Goal: Communication & Community: Share content

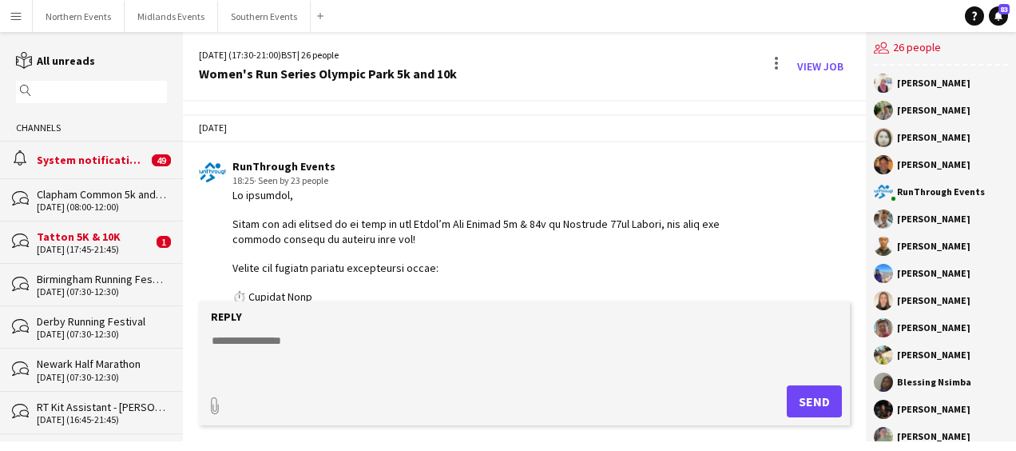
scroll to position [4056, 0]
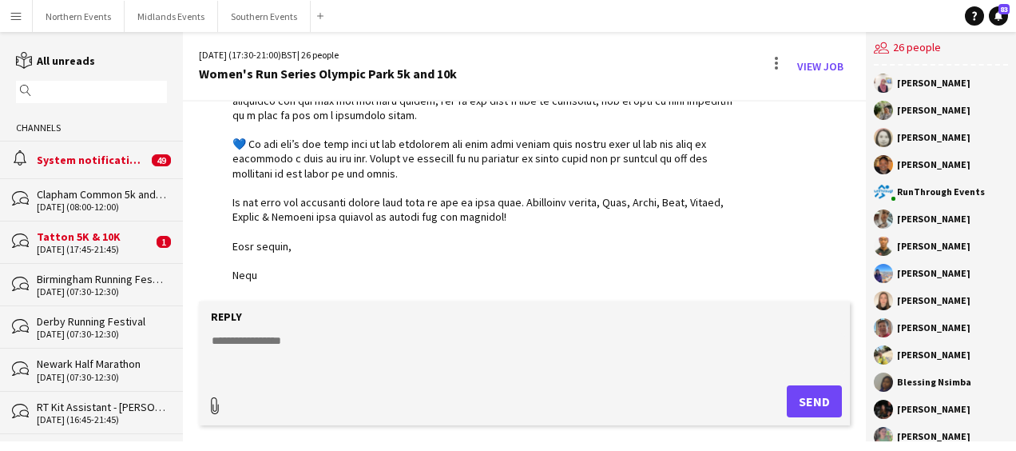
type input "**********"
click at [234, 340] on textarea at bounding box center [527, 350] width 635 height 42
paste textarea "**********"
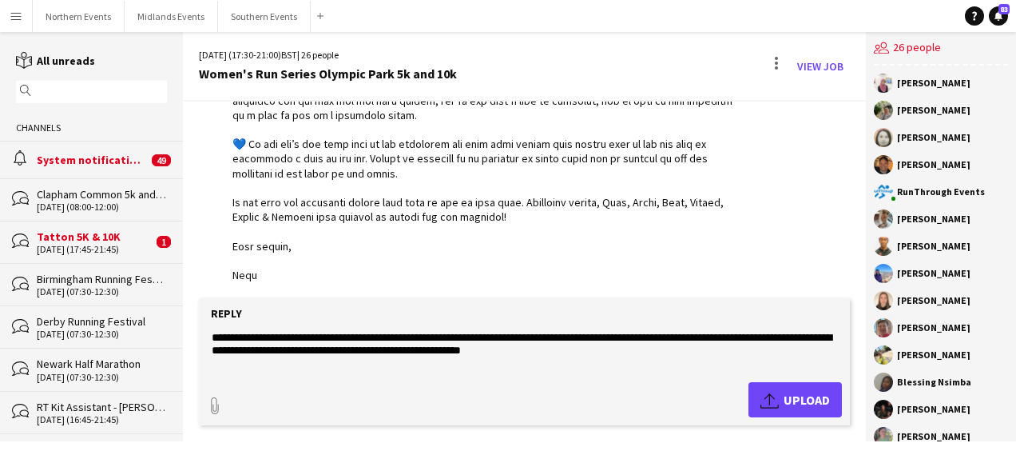
scroll to position [307, 0]
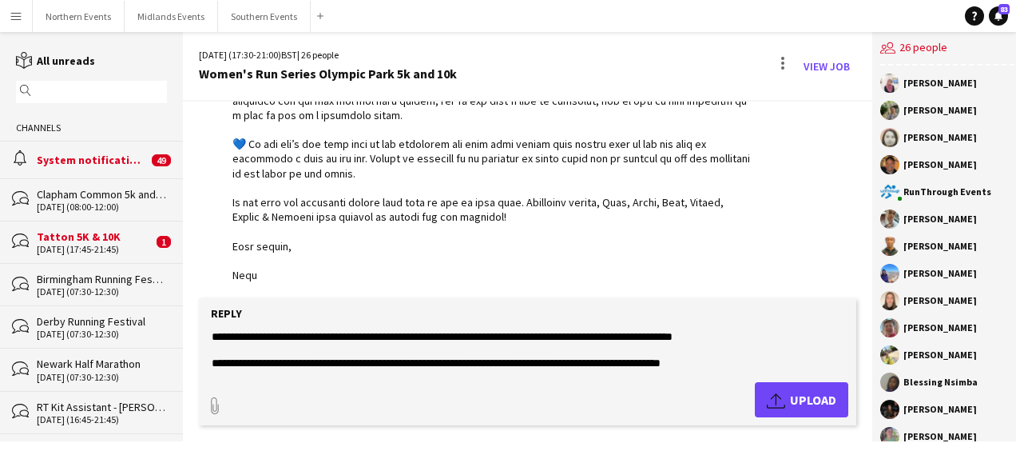
type textarea "**********"
click at [784, 393] on span "Upload Upload" at bounding box center [802, 399] width 70 height 19
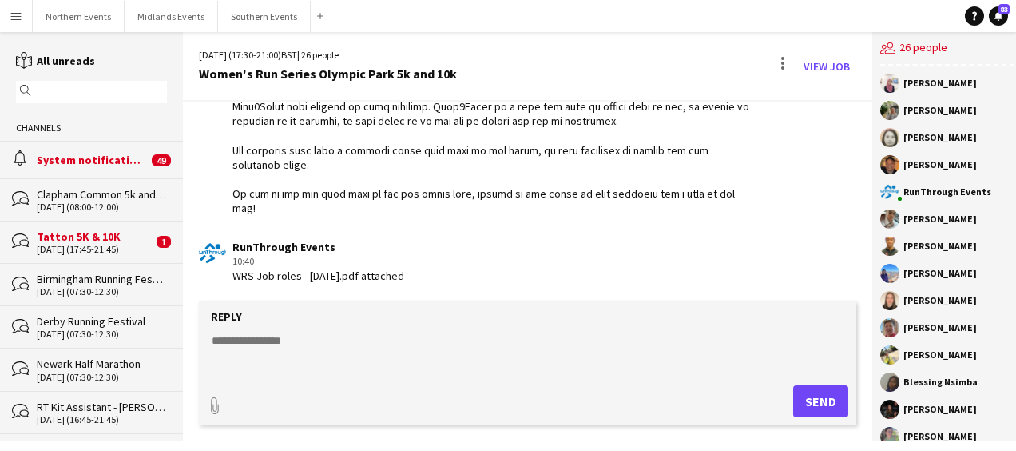
scroll to position [4667, 0]
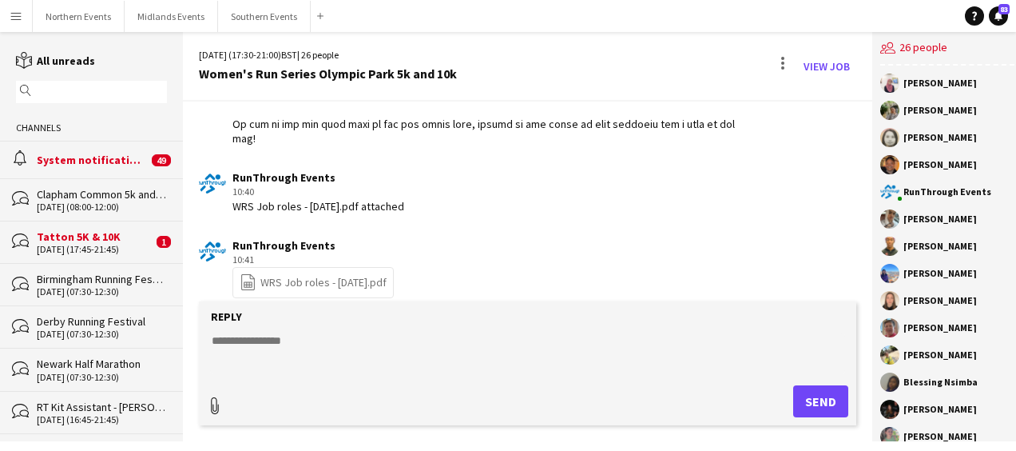
type input "**********"
click at [782, 399] on app-icon "Upload" at bounding box center [778, 399] width 23 height 19
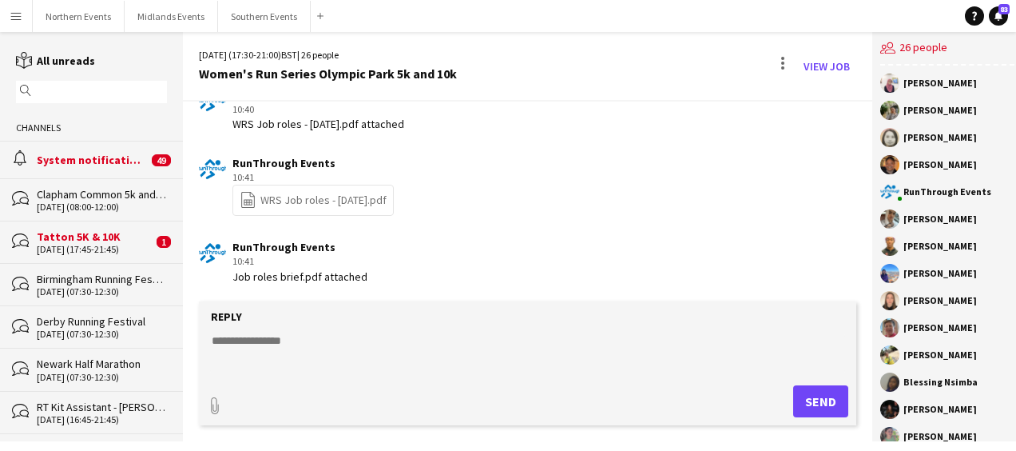
scroll to position [4819, 0]
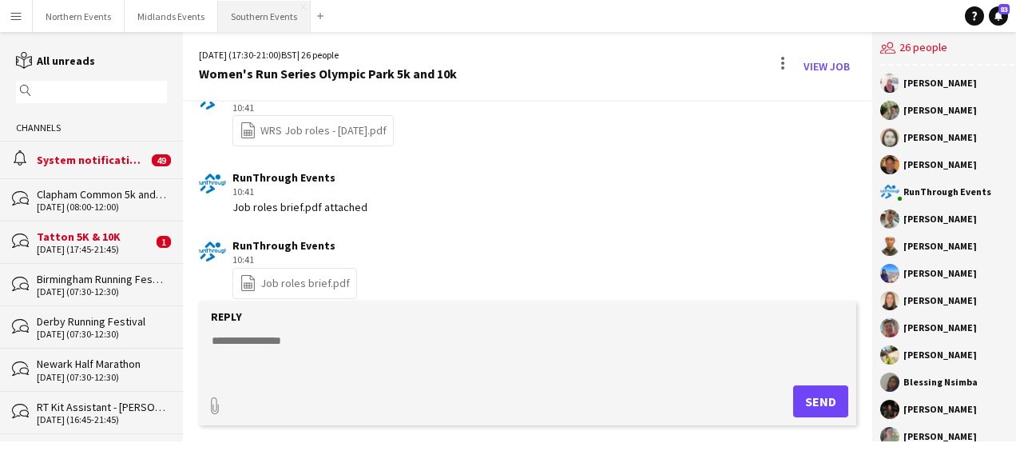
click at [246, 24] on button "Southern Events Close" at bounding box center [264, 16] width 93 height 31
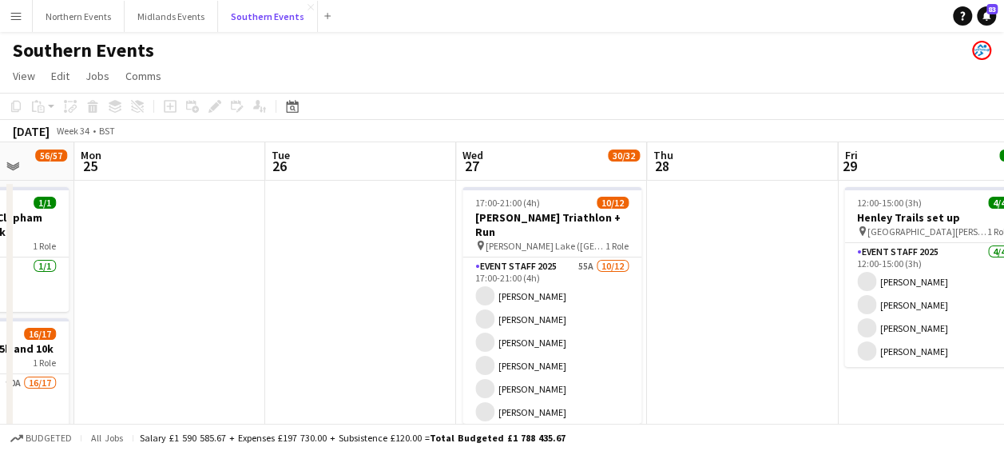
scroll to position [0, 694]
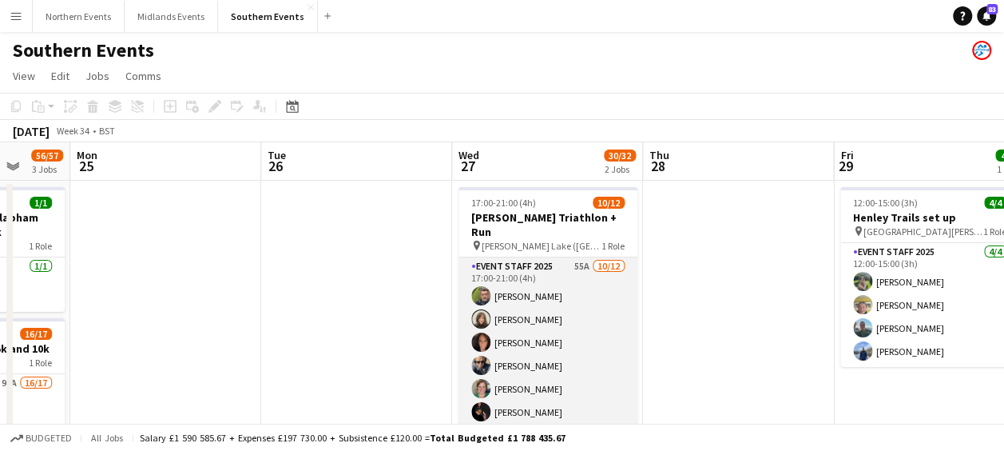
click at [540, 270] on app-card-role "Event Staff 2025 55A [DATE] 17:00-21:00 (4h) [PERSON_NAME] [PERSON_NAME] [PERSO…" at bounding box center [548, 411] width 179 height 309
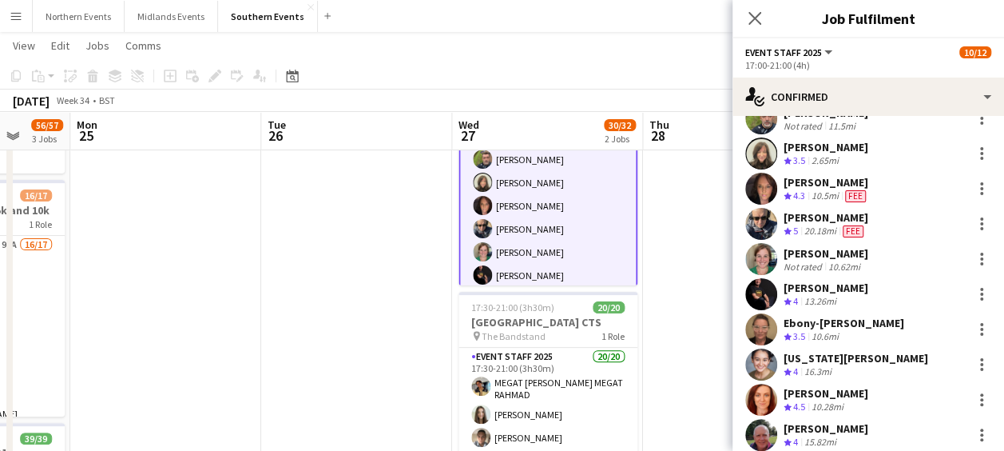
scroll to position [0, 0]
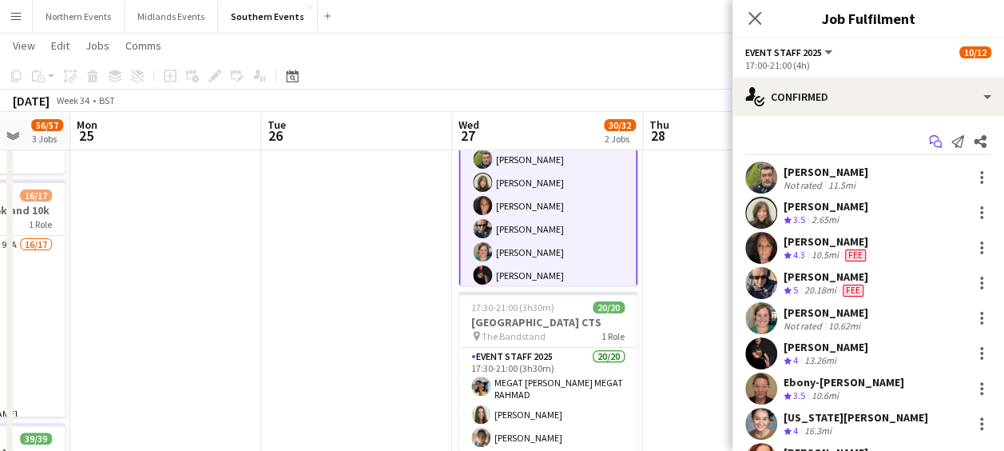
click at [929, 141] on icon "Start chat" at bounding box center [935, 141] width 13 height 13
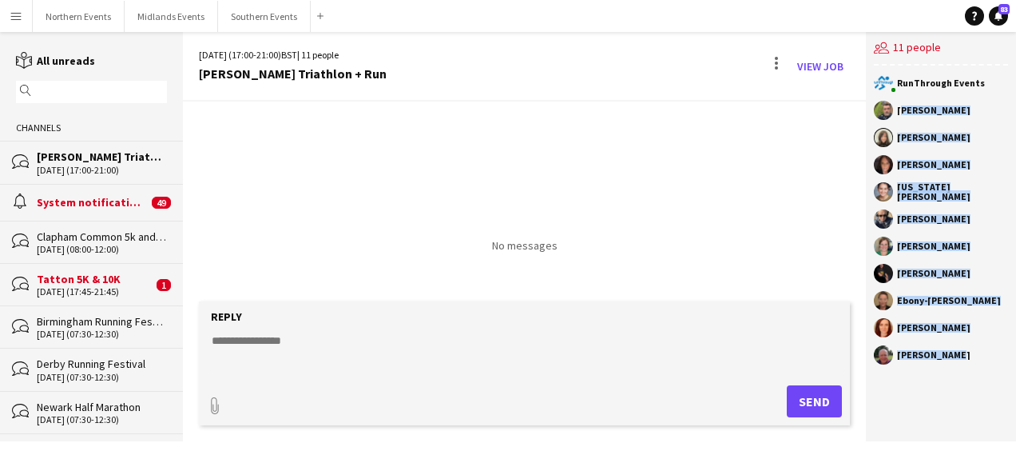
drag, startPoint x: 897, startPoint y: 112, endPoint x: 948, endPoint y: 353, distance: 246.7
click at [948, 353] on div "RunThrough Events [PERSON_NAME] [PERSON_NAME] [PERSON_NAME] [US_STATE][PERSON_N…" at bounding box center [941, 223] width 150 height 315
copy div "[PERSON_NAME] [PERSON_NAME] [PERSON_NAME] [US_STATE][PERSON_NAME] [PERSON_NAME]…"
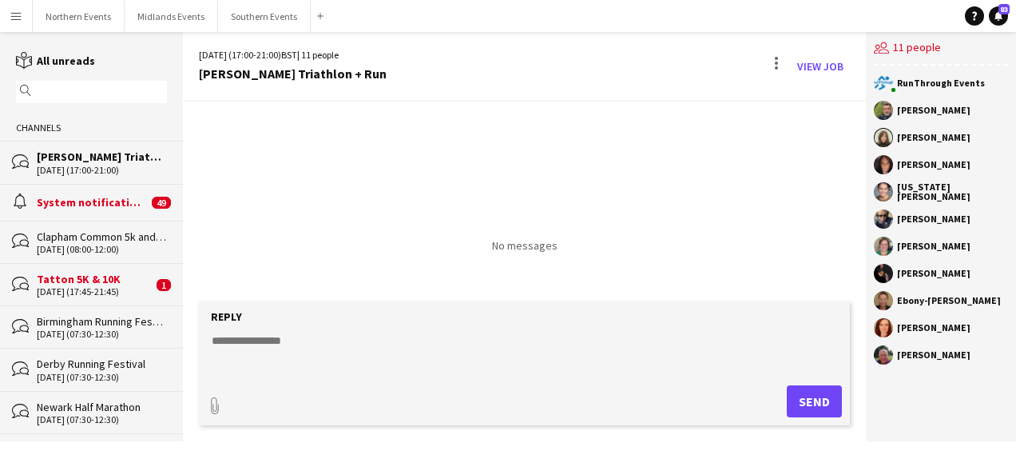
click at [380, 310] on div "Reply" at bounding box center [524, 316] width 635 height 14
click at [298, 342] on textarea at bounding box center [527, 353] width 635 height 42
click at [276, 329] on form "Reply paperclip Send" at bounding box center [524, 363] width 651 height 124
click at [313, 338] on textarea at bounding box center [527, 353] width 635 height 42
click at [308, 361] on textarea at bounding box center [527, 353] width 635 height 42
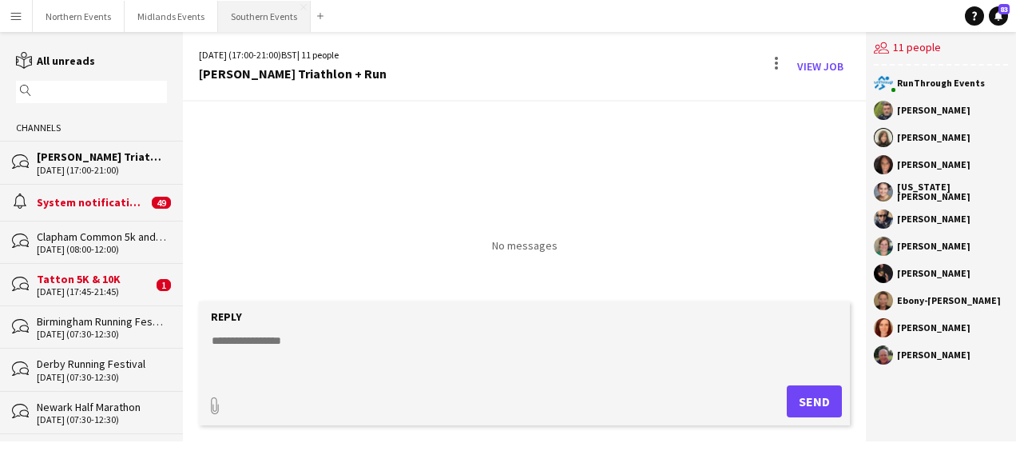
click at [249, 10] on button "Southern Events Close" at bounding box center [264, 16] width 93 height 31
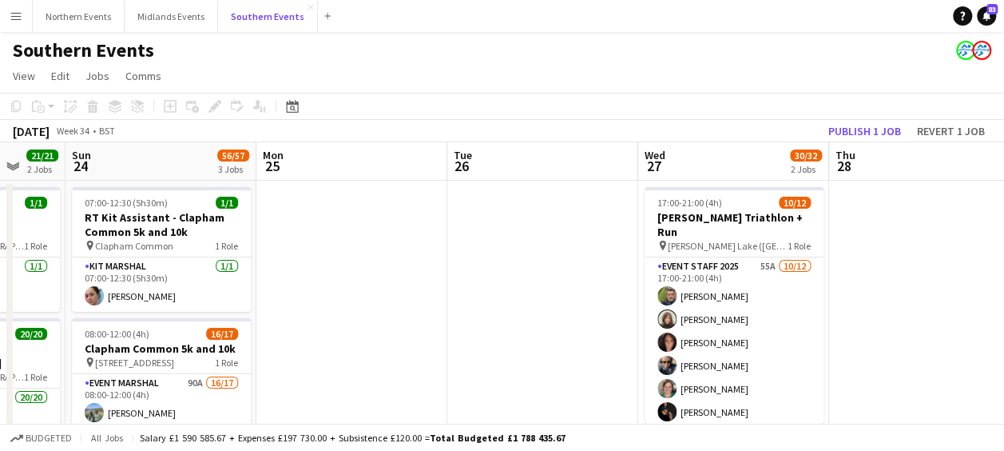
scroll to position [0, 570]
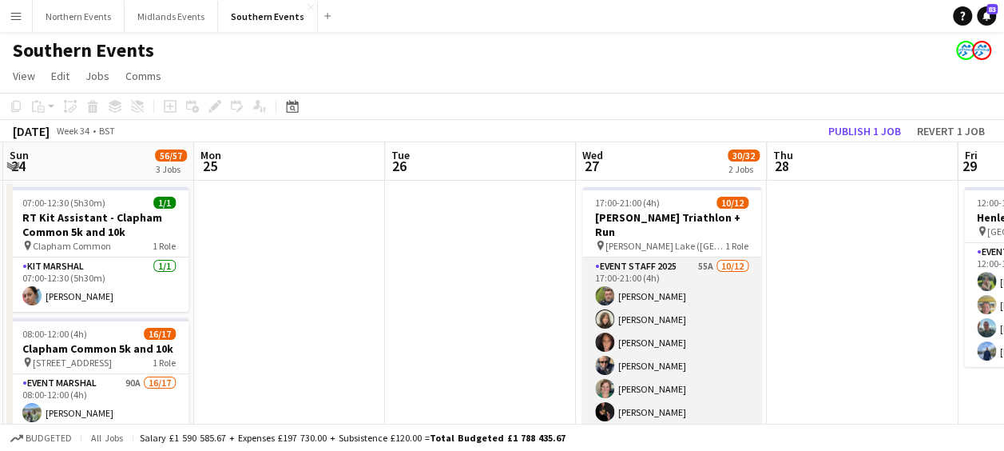
click at [682, 288] on app-card-role "Event Staff 2025 55A [DATE] 17:00-21:00 (4h) [PERSON_NAME] [PERSON_NAME] [PERSO…" at bounding box center [671, 411] width 179 height 309
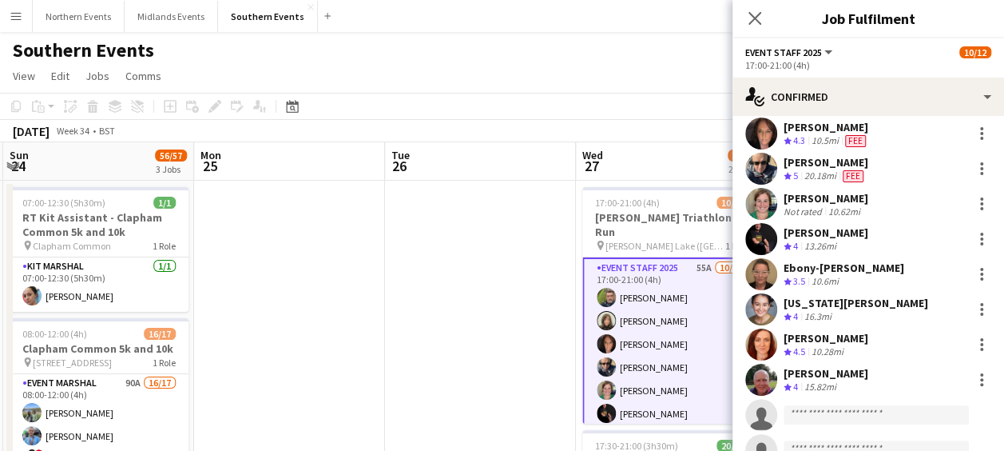
scroll to position [118, 0]
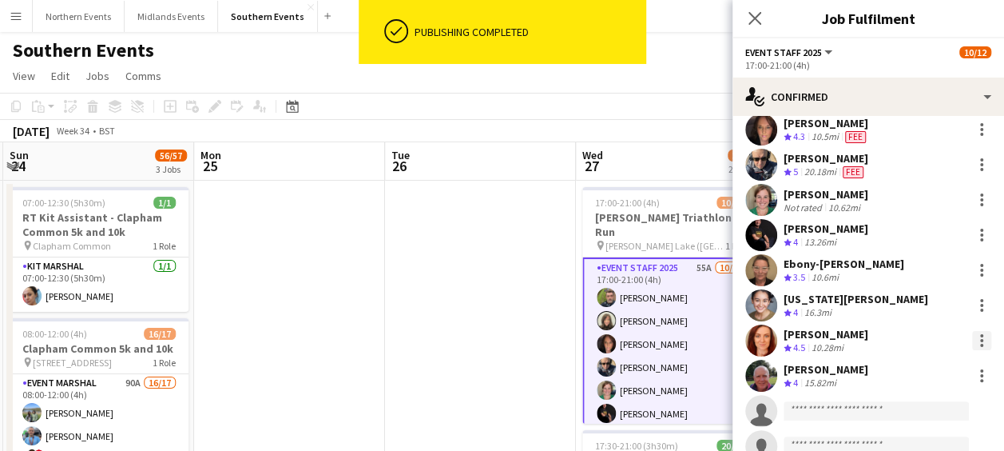
click at [972, 340] on div at bounding box center [981, 340] width 19 height 19
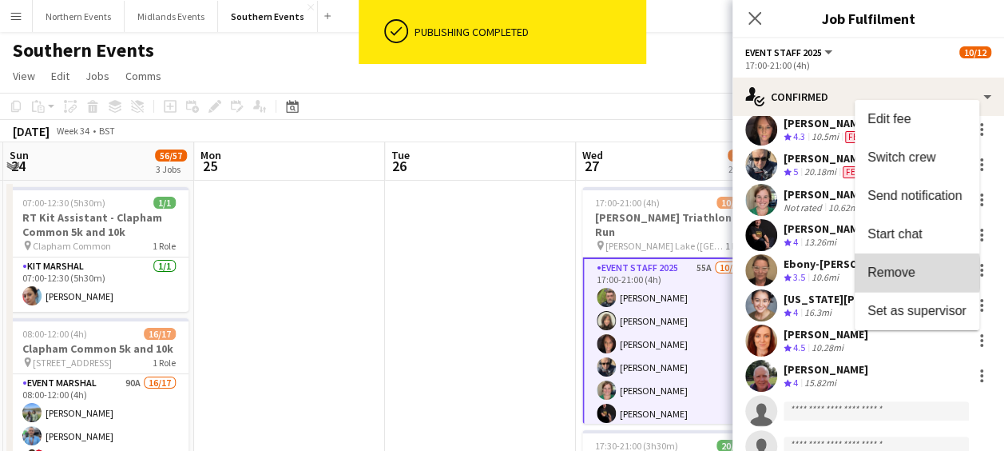
click at [913, 273] on span "Remove" at bounding box center [892, 272] width 48 height 14
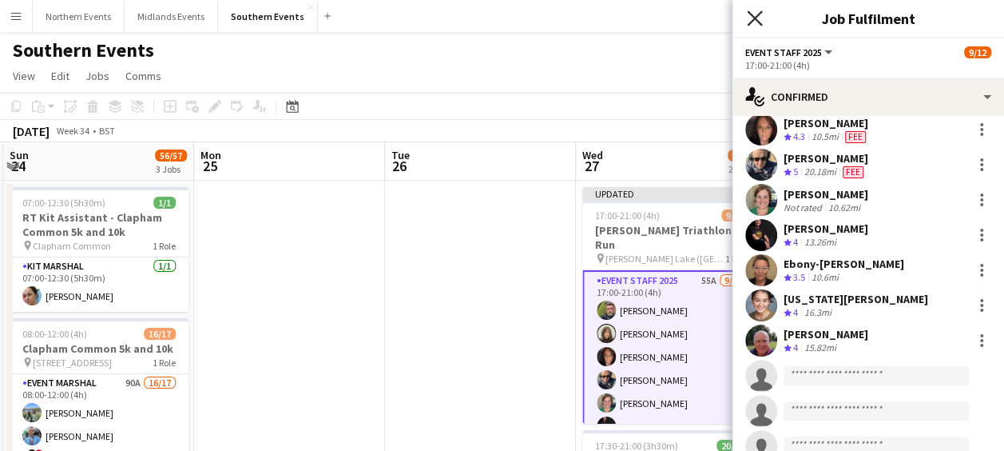
click at [756, 19] on icon at bounding box center [754, 17] width 15 height 15
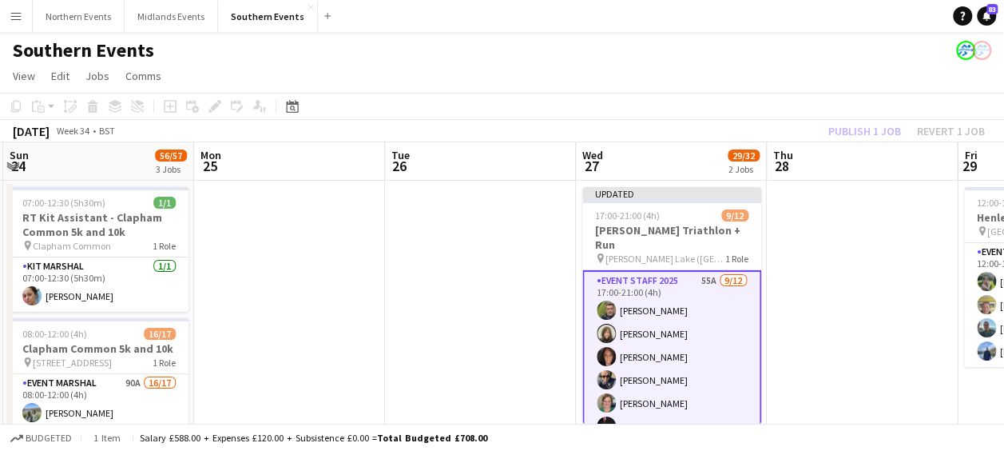
click at [740, 91] on app-page-menu "View Day view expanded Day view collapsed Month view Date picker Jump to [DATE]…" at bounding box center [502, 77] width 1004 height 30
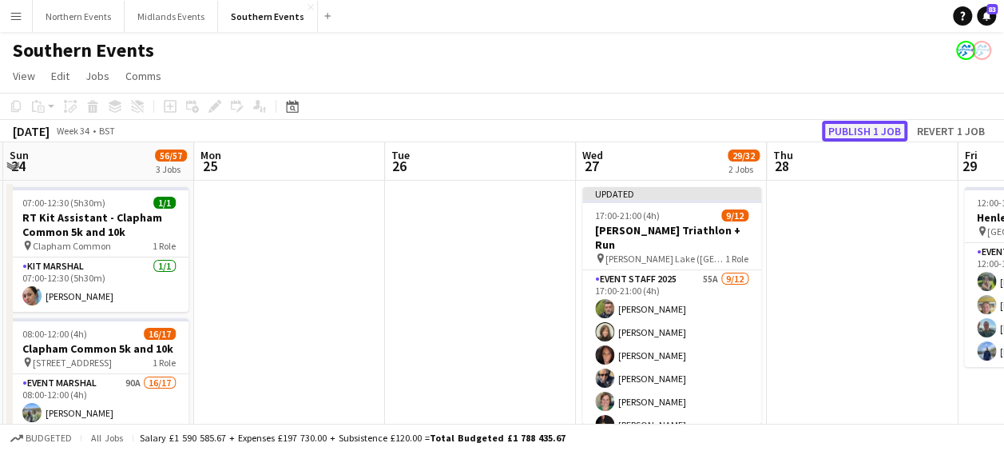
click at [852, 134] on button "Publish 1 job" at bounding box center [864, 131] width 85 height 21
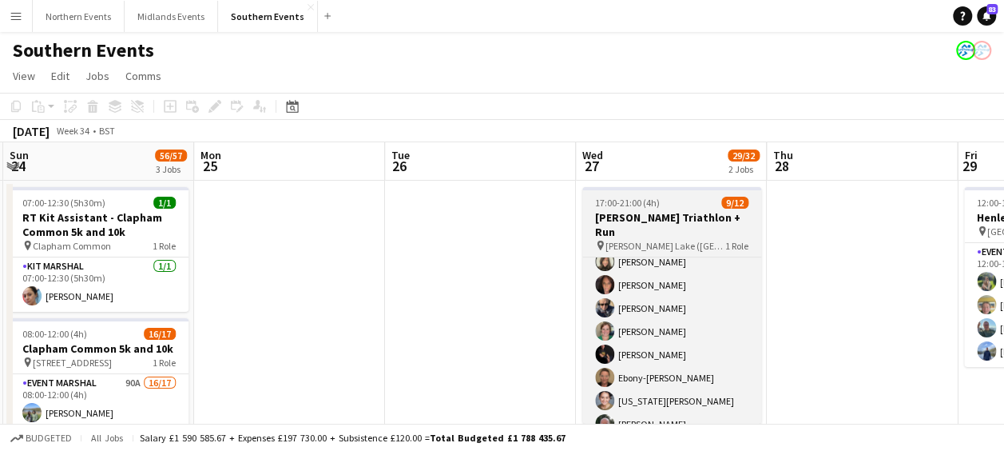
scroll to position [0, 0]
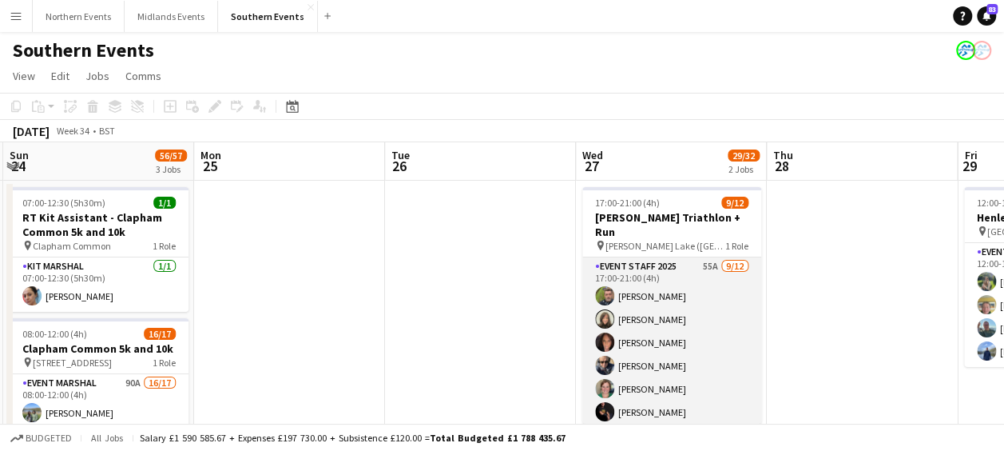
click at [651, 276] on app-card-role "Event Staff 2025 55A [DATE] 17:00-21:00 (4h) [PERSON_NAME] [PERSON_NAME] [PERSO…" at bounding box center [671, 411] width 179 height 309
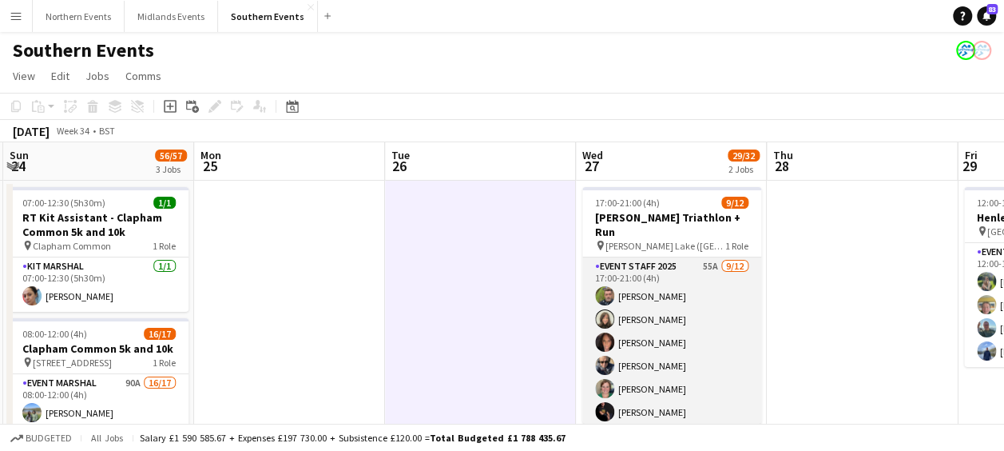
click at [654, 275] on app-card-role "Event Staff 2025 55A [DATE] 17:00-21:00 (4h) [PERSON_NAME] [PERSON_NAME] [PERSO…" at bounding box center [671, 411] width 179 height 309
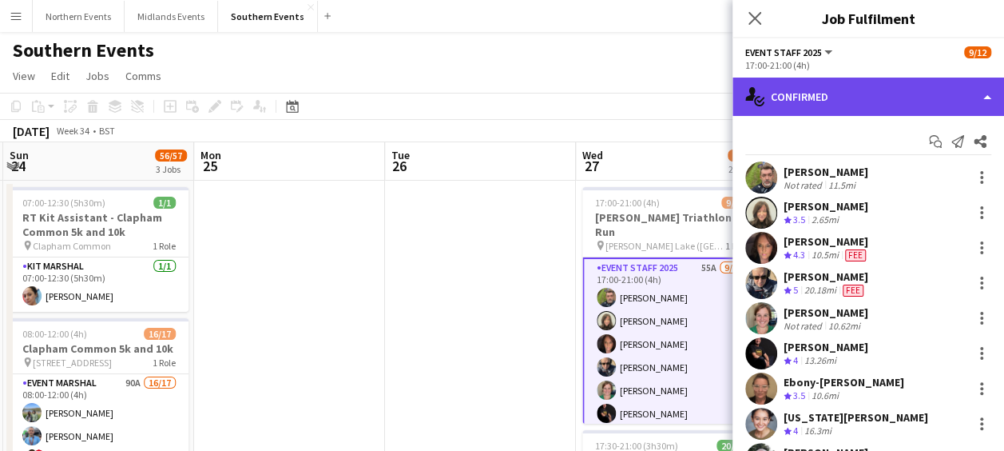
click at [849, 91] on div "single-neutral-actions-check-2 Confirmed" at bounding box center [869, 97] width 272 height 38
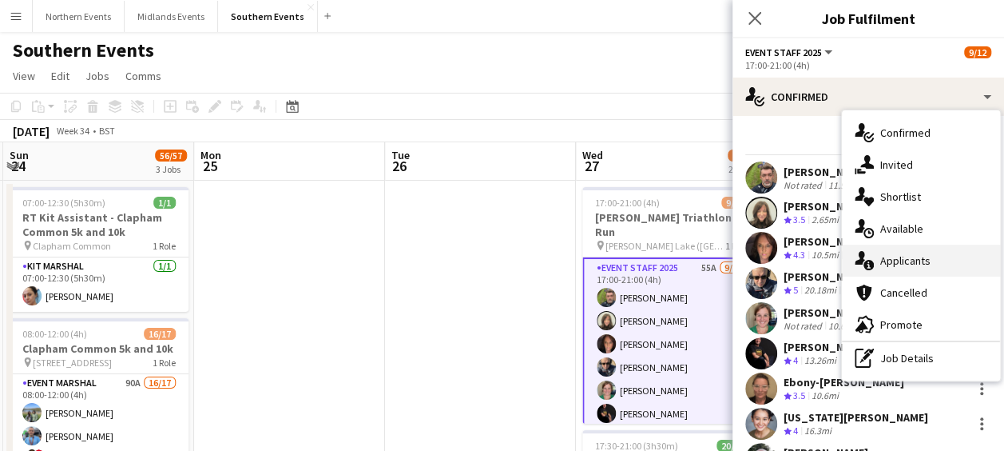
click at [893, 259] on div "single-neutral-actions-information Applicants" at bounding box center [921, 261] width 158 height 32
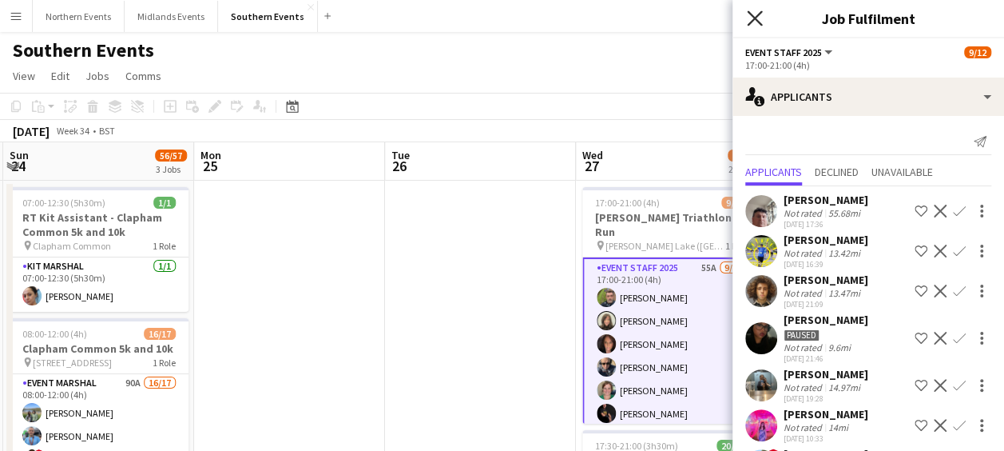
click at [751, 19] on icon "Close pop-in" at bounding box center [754, 17] width 15 height 15
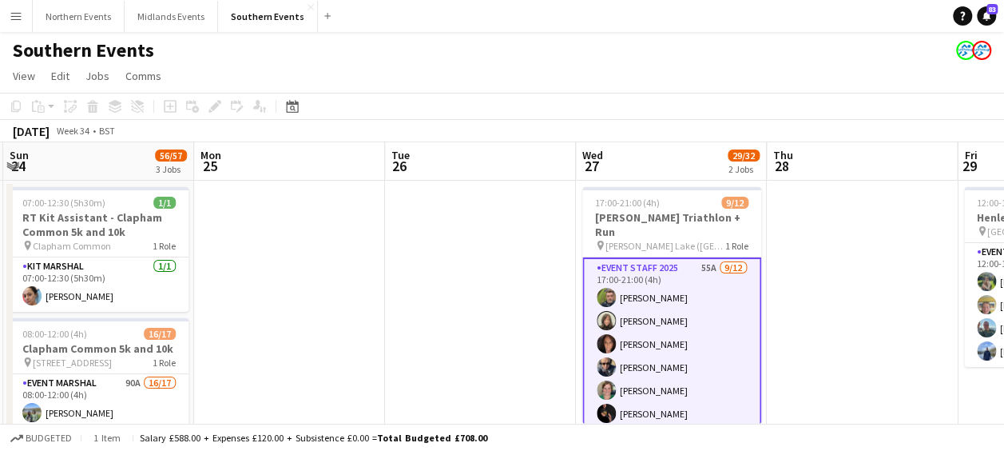
click at [610, 83] on app-page-menu "View Day view expanded Day view collapsed Month view Date picker Jump to [DATE]…" at bounding box center [502, 77] width 1004 height 30
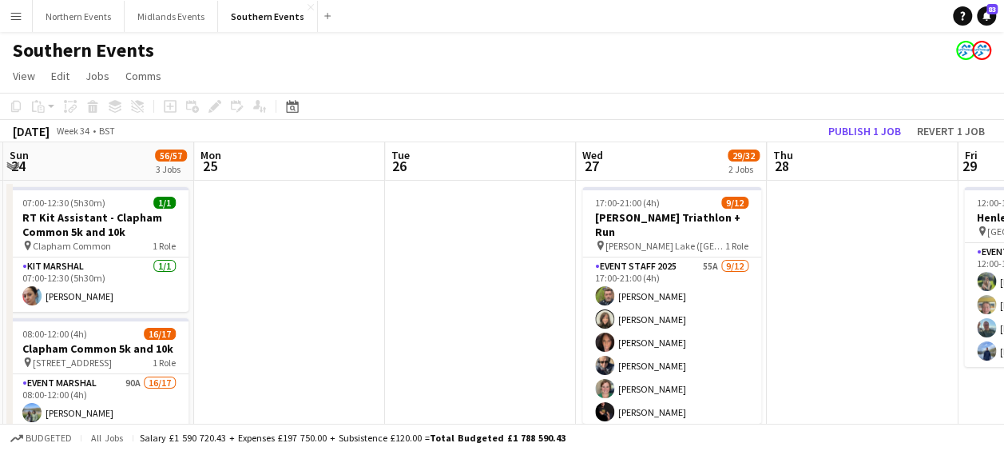
click at [610, 83] on app-page-menu "View Day view expanded Day view collapsed Month view Date picker Jump to [DATE]…" at bounding box center [502, 77] width 1004 height 30
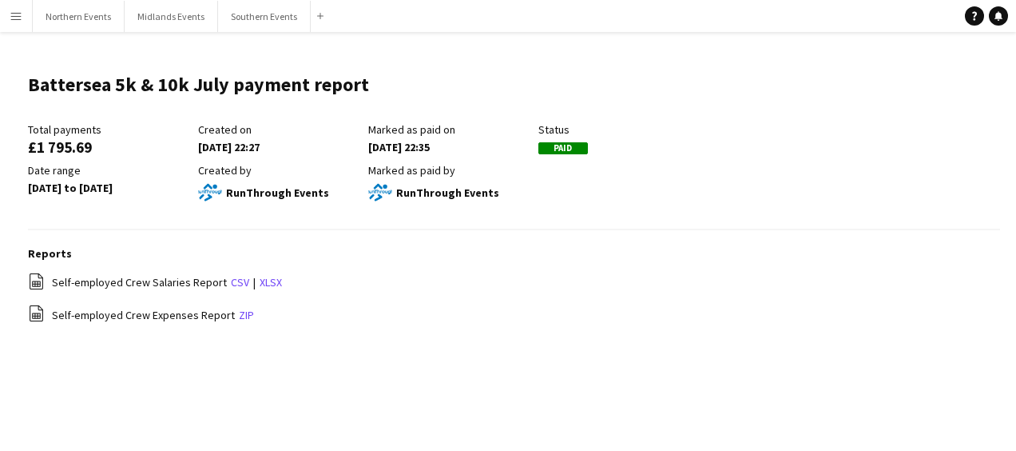
click at [316, 183] on div "RunThrough Events" at bounding box center [279, 193] width 162 height 24
click at [257, 22] on button "Southern Events Close" at bounding box center [264, 16] width 93 height 31
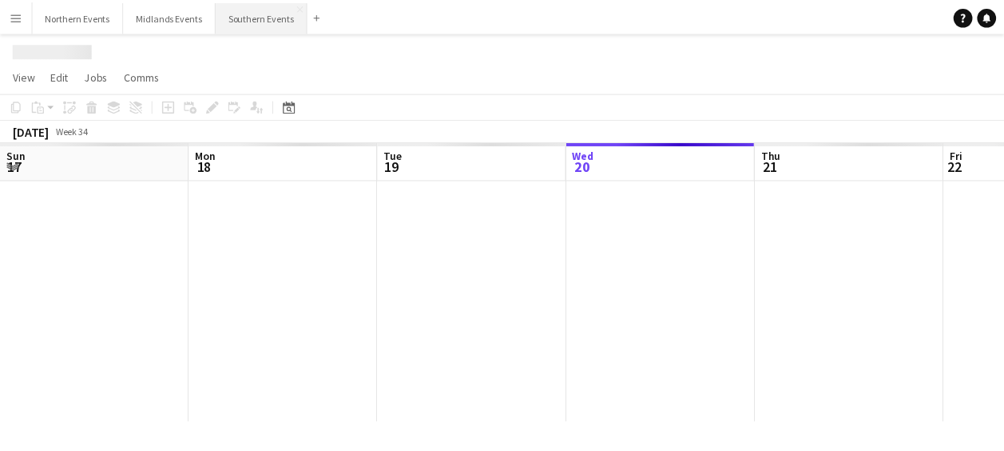
scroll to position [0, 382]
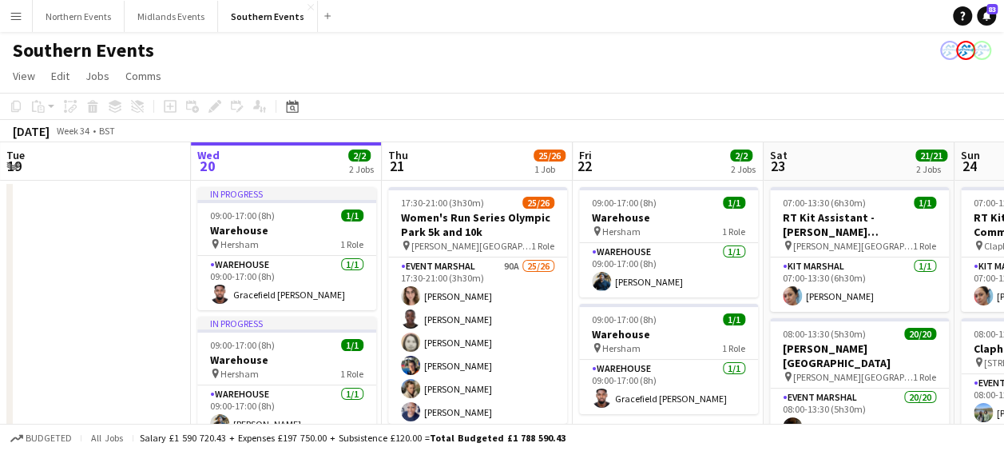
click at [639, 79] on app-page-menu "View Day view expanded Day view collapsed Month view Date picker Jump to [DATE]…" at bounding box center [502, 77] width 1004 height 30
